Goal: Task Accomplishment & Management: Use online tool/utility

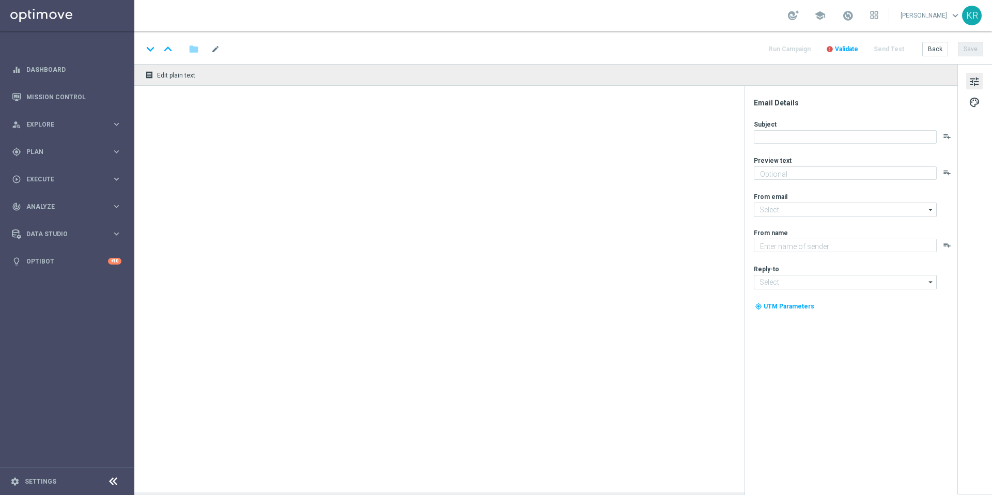
type textarea "Vai deixar R$220 milhões passarem?"
type textarea "[DOMAIN_NAME]"
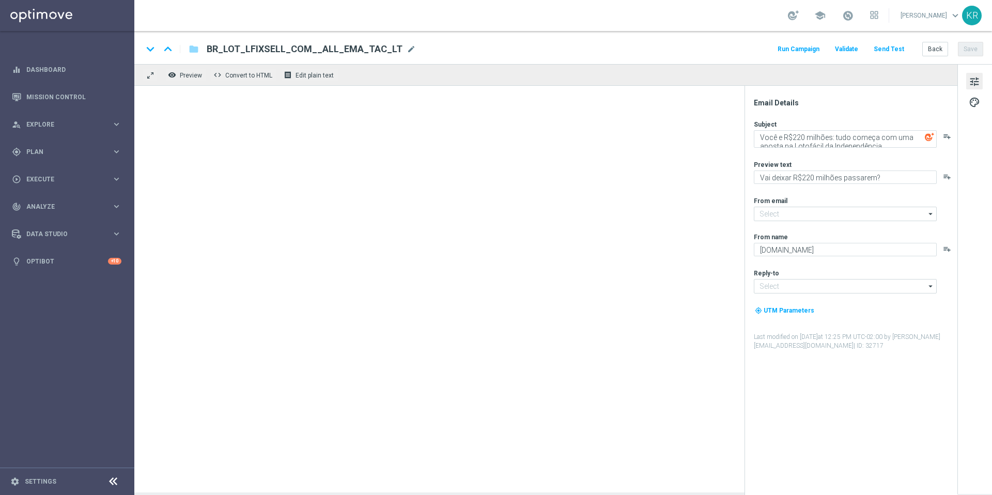
type input "[EMAIL_ADDRESS][DOMAIN_NAME]"
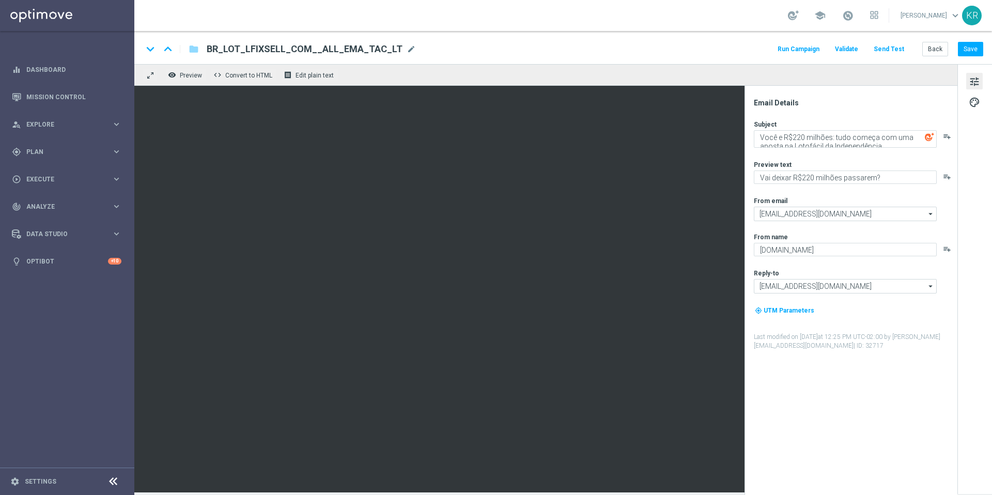
click at [895, 51] on button "Send Test" at bounding box center [889, 49] width 34 height 14
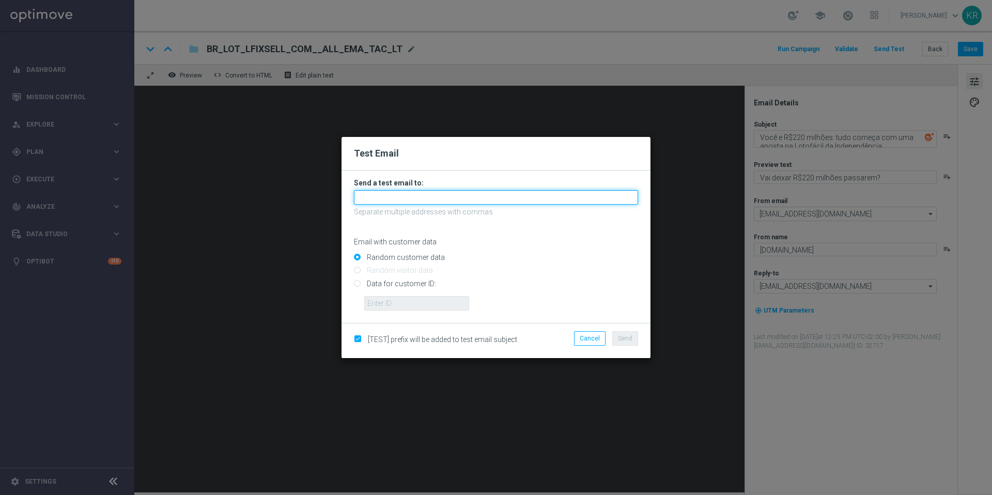
click at [436, 192] on input "text" at bounding box center [496, 197] width 284 height 14
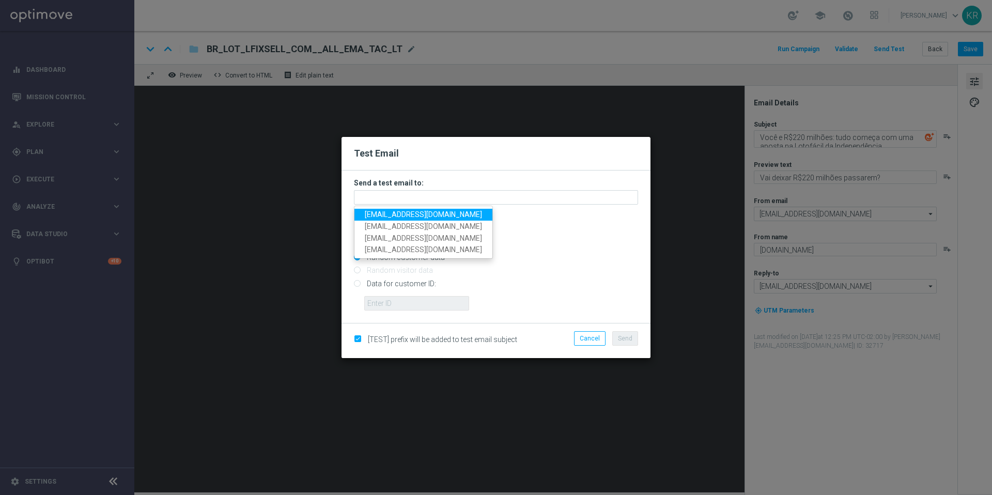
click at [383, 217] on span "[EMAIL_ADDRESS][DOMAIN_NAME]" at bounding box center [423, 214] width 117 height 8
type input "[EMAIL_ADDRESS][DOMAIN_NAME]"
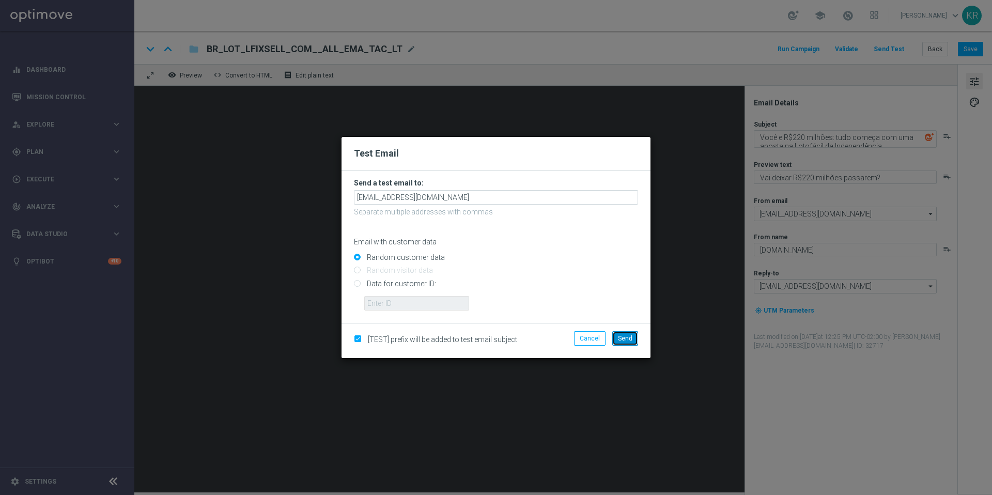
click at [626, 338] on span "Send" at bounding box center [625, 338] width 14 height 7
click at [623, 338] on span "Send" at bounding box center [625, 338] width 14 height 7
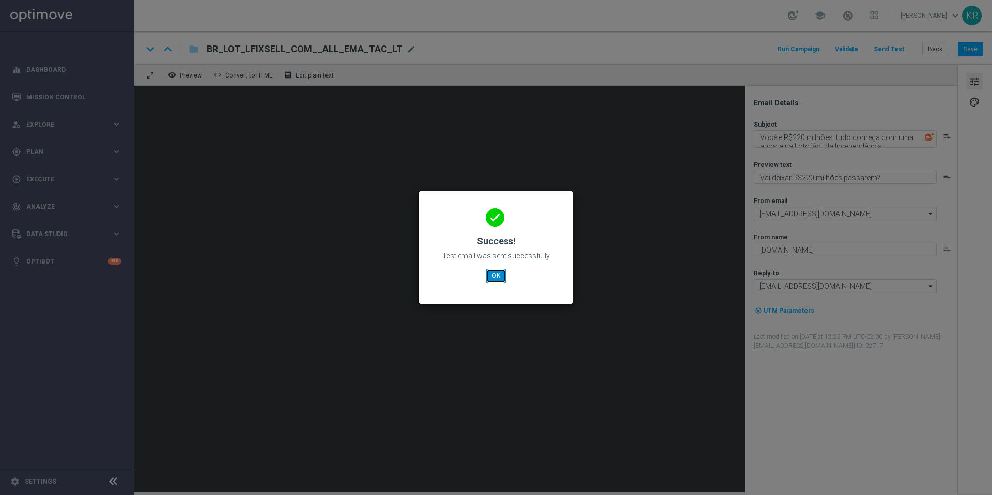
click at [492, 276] on button "OK" at bounding box center [496, 276] width 20 height 14
click at [497, 280] on button "OK" at bounding box center [496, 276] width 20 height 14
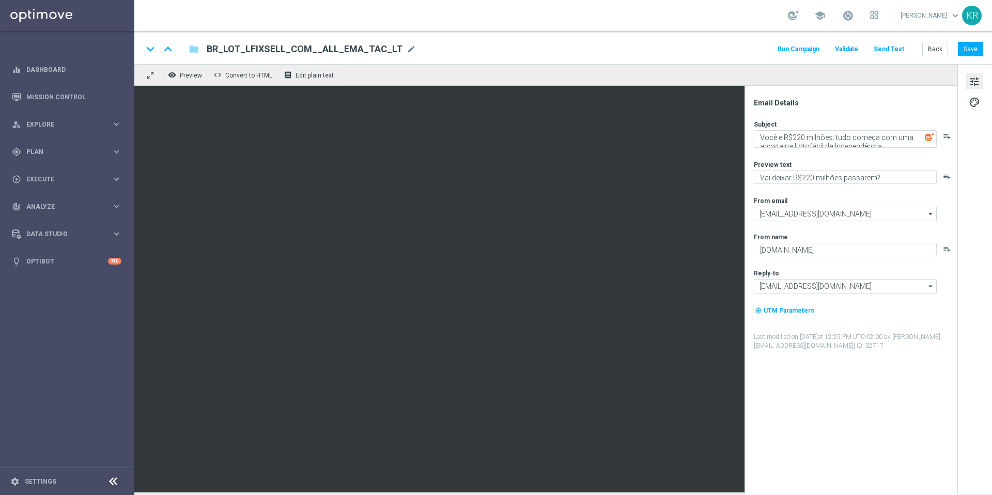
click at [897, 49] on button "Send Test" at bounding box center [889, 49] width 34 height 14
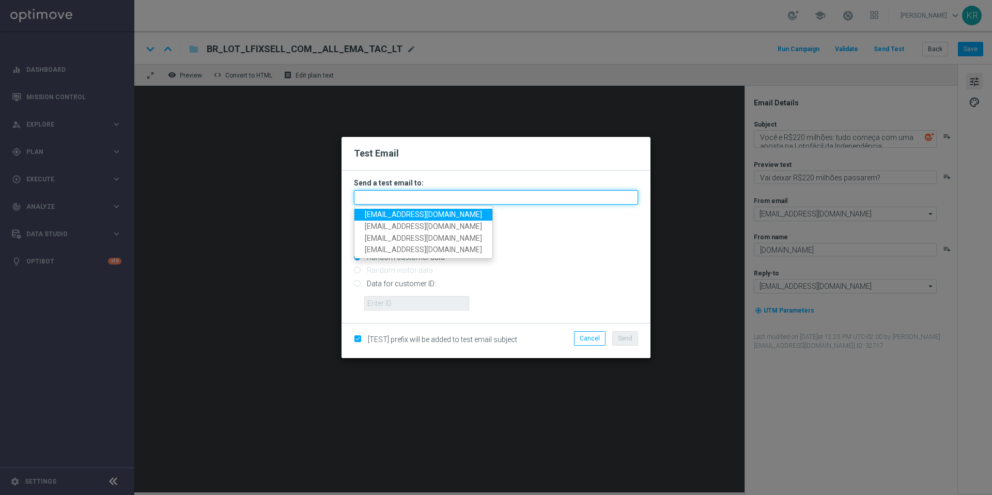
click at [389, 200] on input "text" at bounding box center [496, 197] width 284 height 14
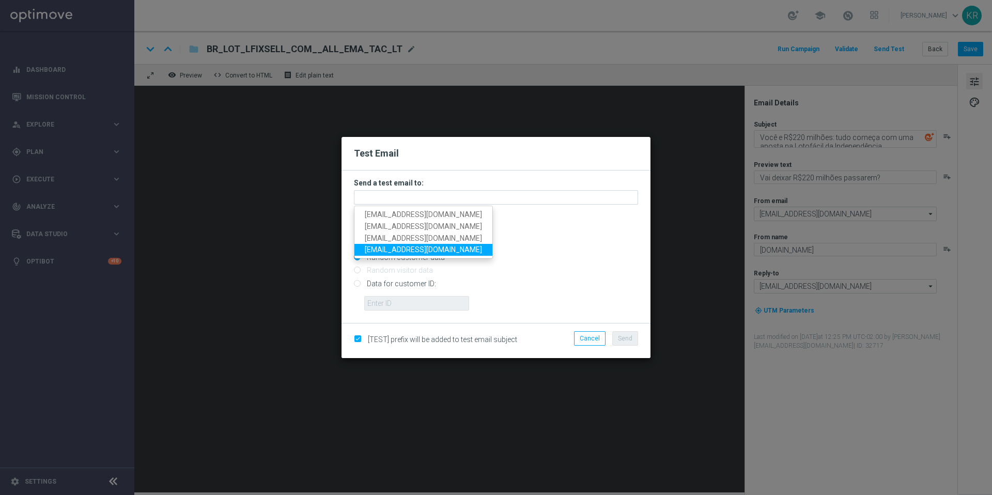
click at [384, 251] on span "[EMAIL_ADDRESS][DOMAIN_NAME]" at bounding box center [423, 249] width 117 height 8
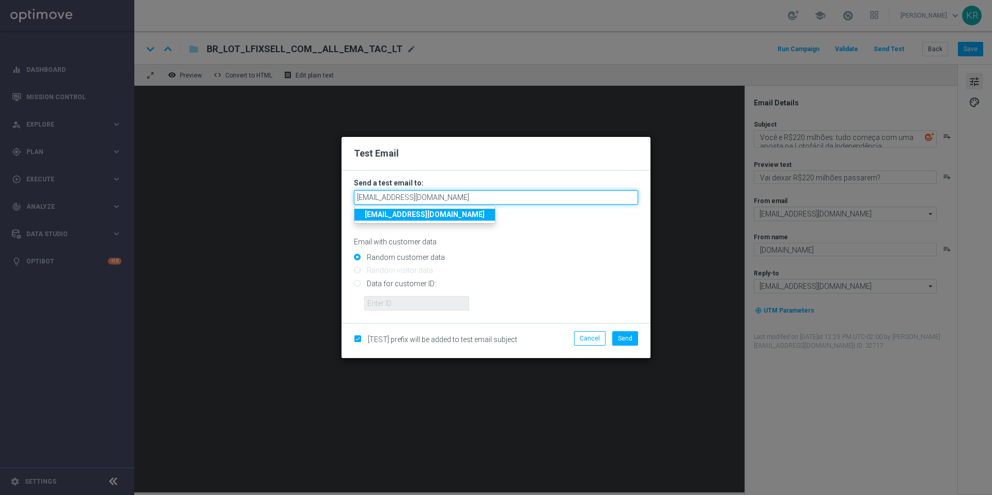
drag, startPoint x: 468, startPoint y: 198, endPoint x: 336, endPoint y: 196, distance: 131.3
click at [337, 196] on modal-container "Test Email Send a test email to: [EMAIL_ADDRESS][DOMAIN_NAME] [EMAIL_ADDRESS][D…" at bounding box center [496, 247] width 992 height 495
type input "[EMAIL_ADDRESS][DOMAIN_NAME]"
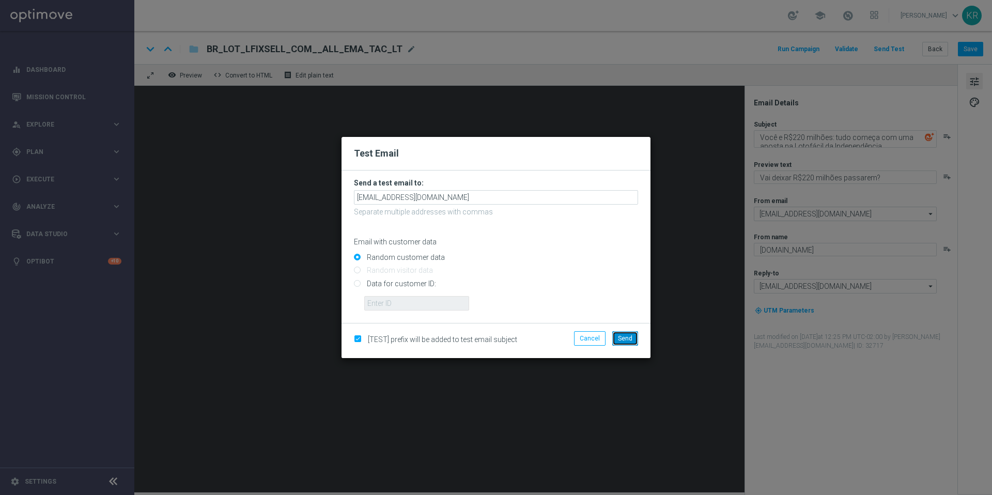
drag, startPoint x: 629, startPoint y: 341, endPoint x: 615, endPoint y: 387, distance: 48.4
click at [628, 341] on span "Send" at bounding box center [625, 338] width 14 height 7
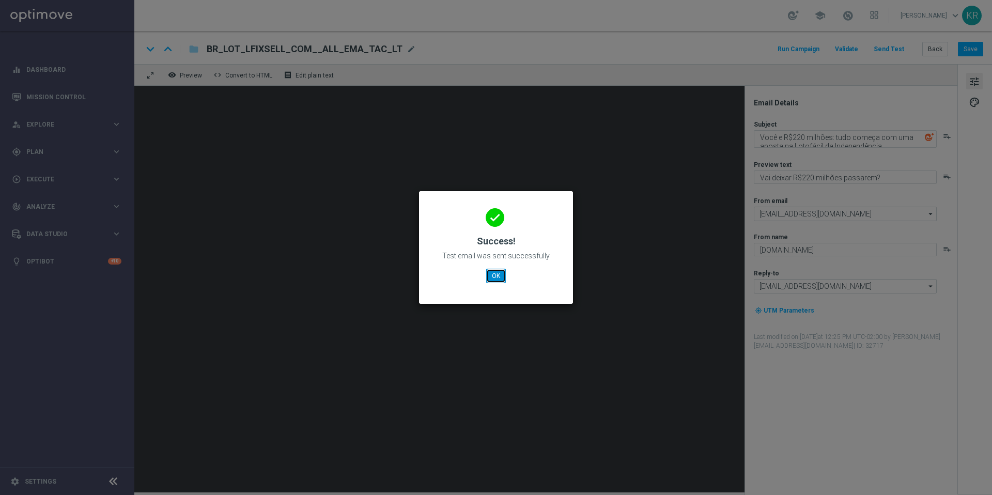
click at [499, 277] on button "OK" at bounding box center [496, 276] width 20 height 14
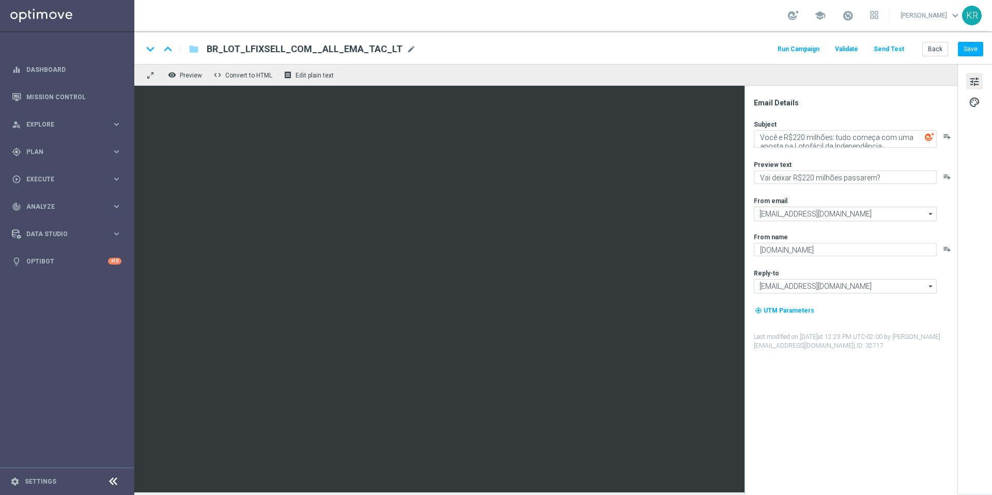
click at [892, 50] on button "Send Test" at bounding box center [889, 49] width 34 height 14
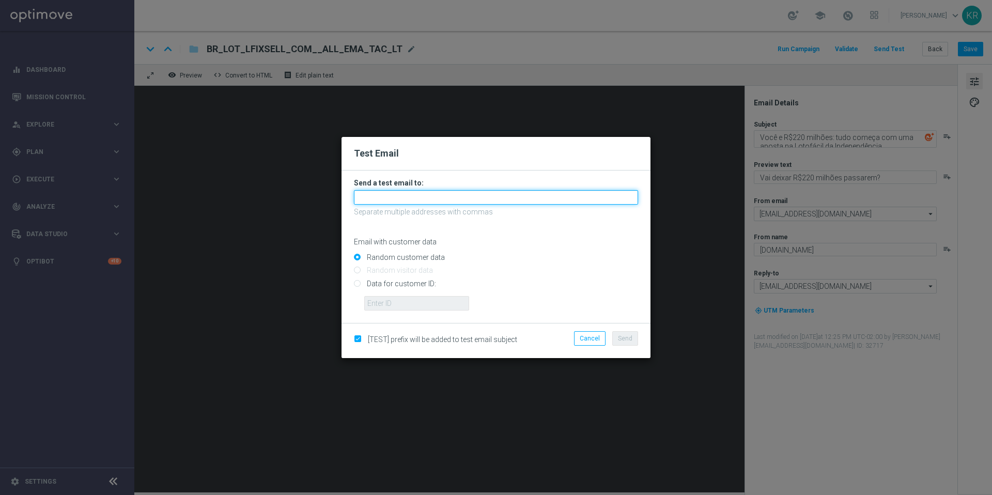
click at [408, 200] on input "text" at bounding box center [496, 197] width 284 height 14
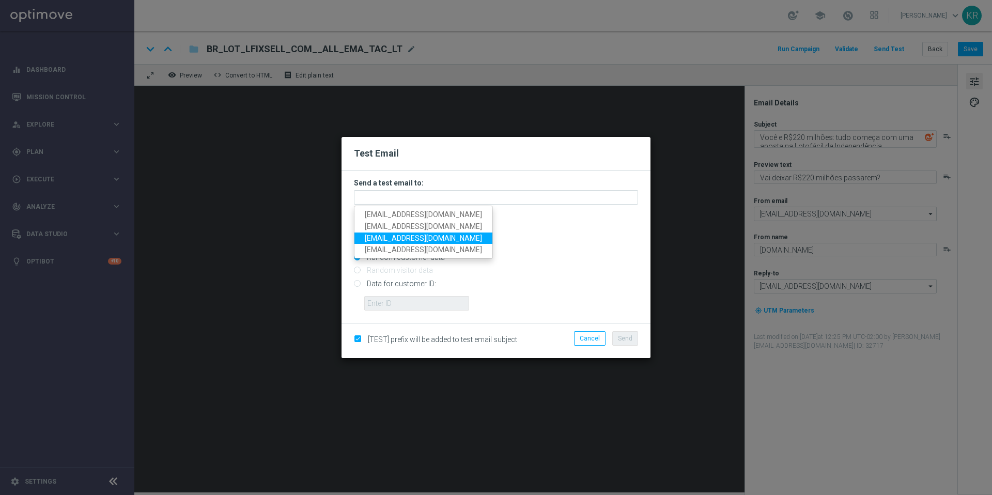
click at [388, 238] on span "[EMAIL_ADDRESS][DOMAIN_NAME]" at bounding box center [423, 238] width 117 height 8
type input "[EMAIL_ADDRESS][DOMAIN_NAME]"
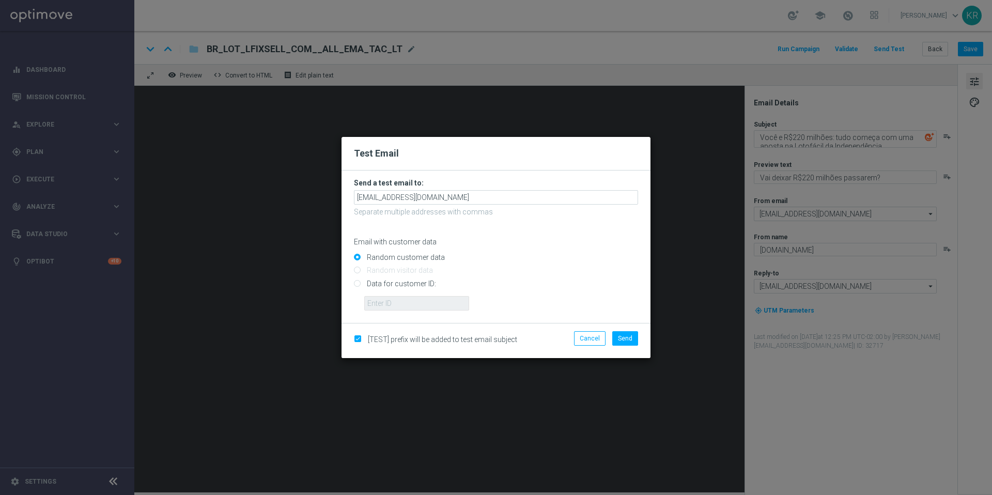
click at [357, 286] on input "Data for customer ID:" at bounding box center [496, 288] width 284 height 14
radio input "true"
click at [378, 306] on input "text" at bounding box center [416, 303] width 105 height 14
paste input "225104352"
type input "225104352"
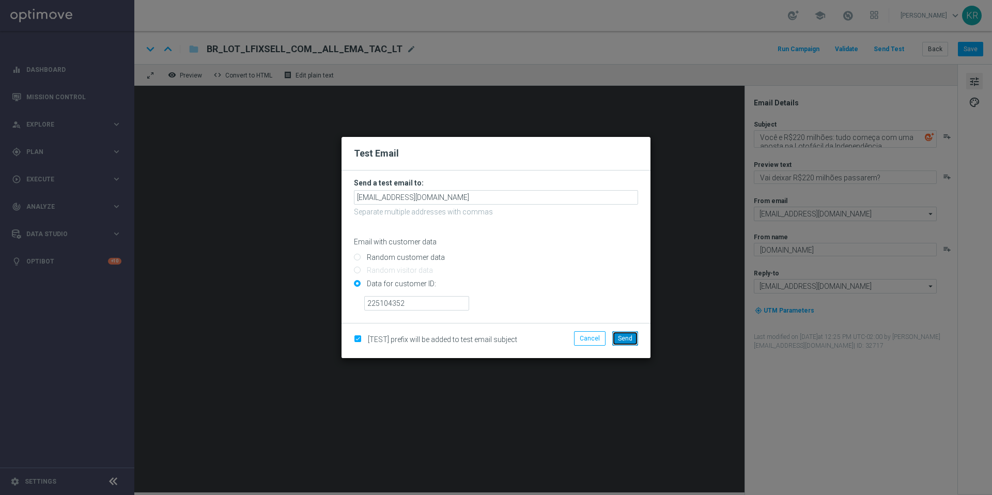
click at [621, 341] on span "Send" at bounding box center [625, 338] width 14 height 7
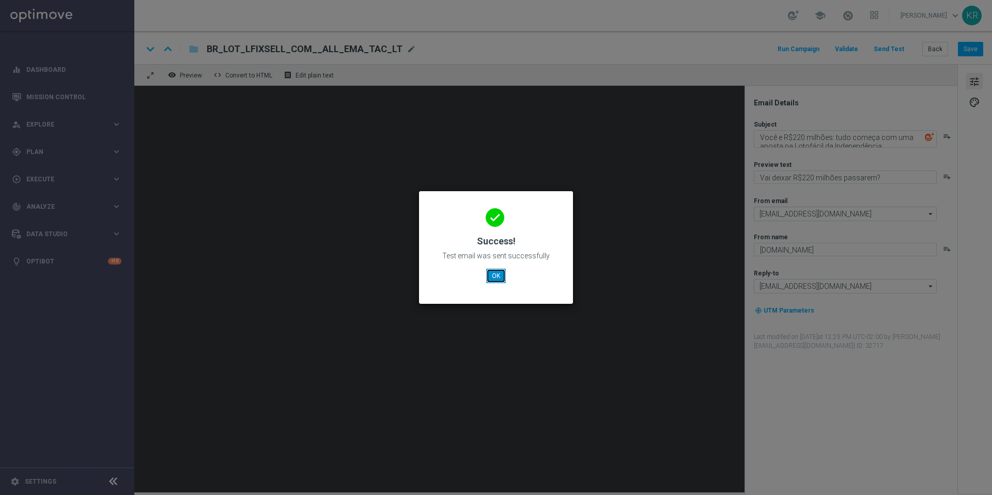
click at [502, 281] on button "OK" at bounding box center [496, 276] width 20 height 14
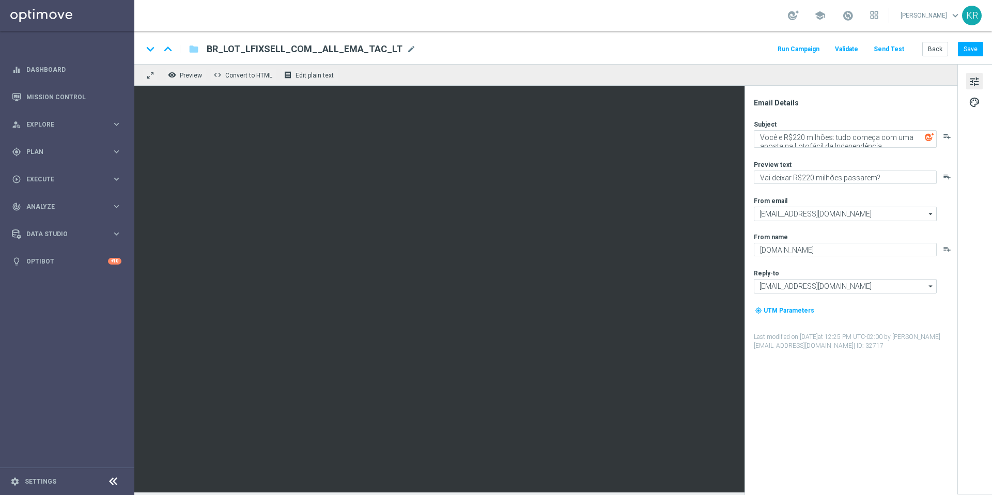
click at [857, 149] on div "Subject Você e R$220 milhões: tudo começa com uma aposta na Lotofácil da Indepe…" at bounding box center [855, 235] width 203 height 230
